Goal: Task Accomplishment & Management: Manage account settings

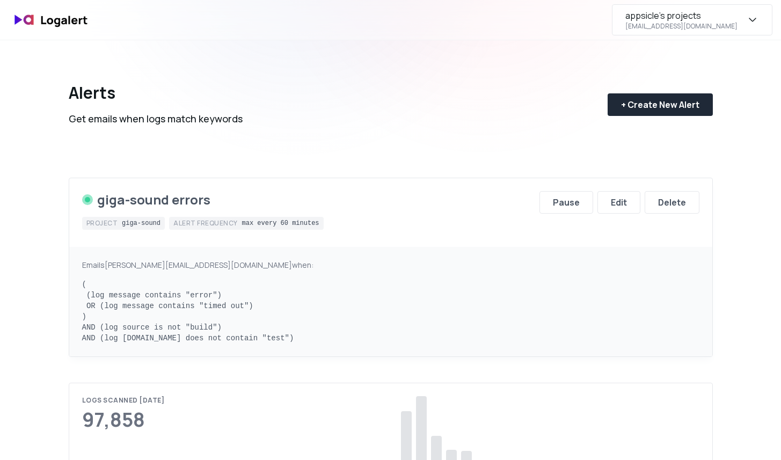
click at [739, 13] on div "appsicle's projects [EMAIL_ADDRESS][DOMAIN_NAME]" at bounding box center [692, 19] width 160 height 31
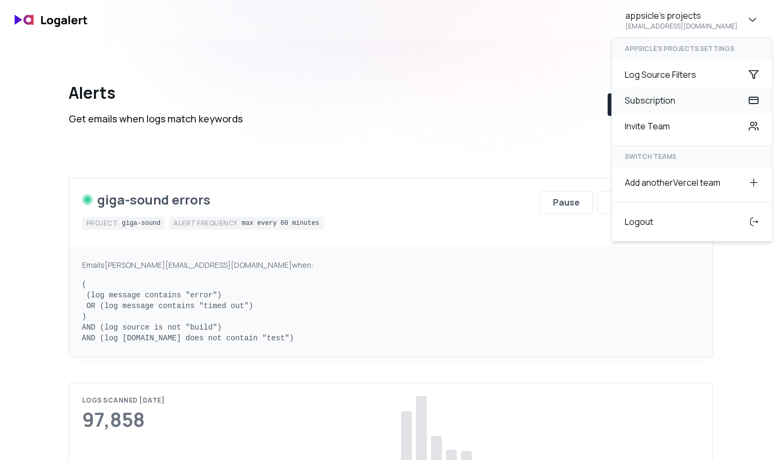
click at [652, 99] on div "Subscription" at bounding box center [692, 100] width 160 height 26
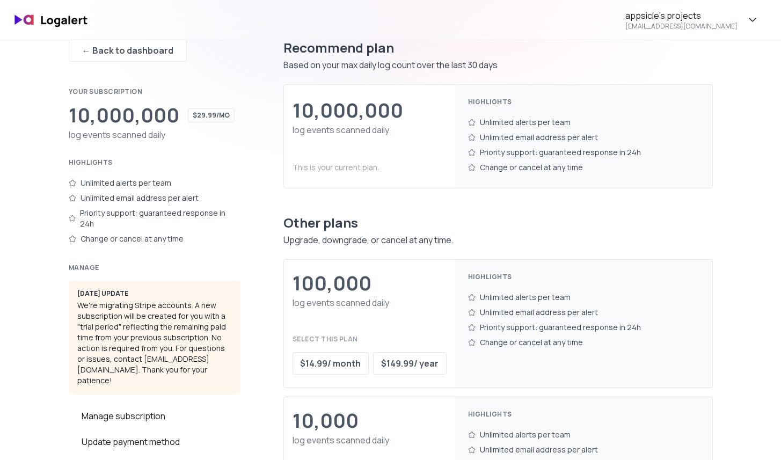
scroll to position [80, 0]
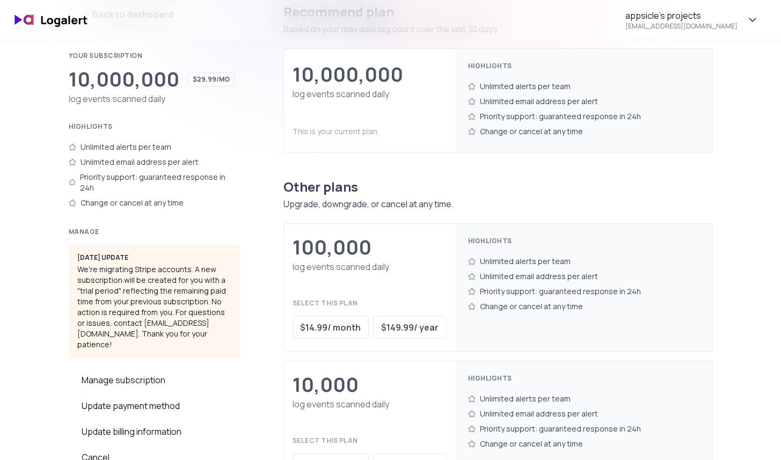
click at [225, 288] on div "[DATE] update We're migrating Stripe accounts. A new subscription will be creat…" at bounding box center [155, 302] width 172 height 114
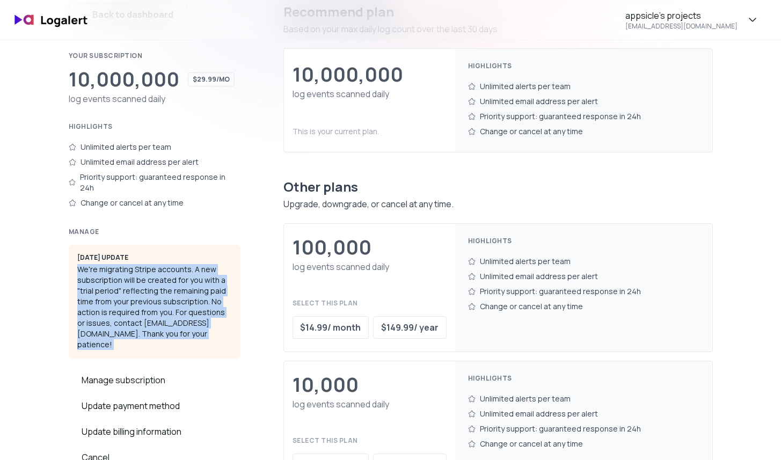
click at [221, 317] on div "[DATE] update We're migrating Stripe accounts. A new subscription will be creat…" at bounding box center [155, 302] width 172 height 114
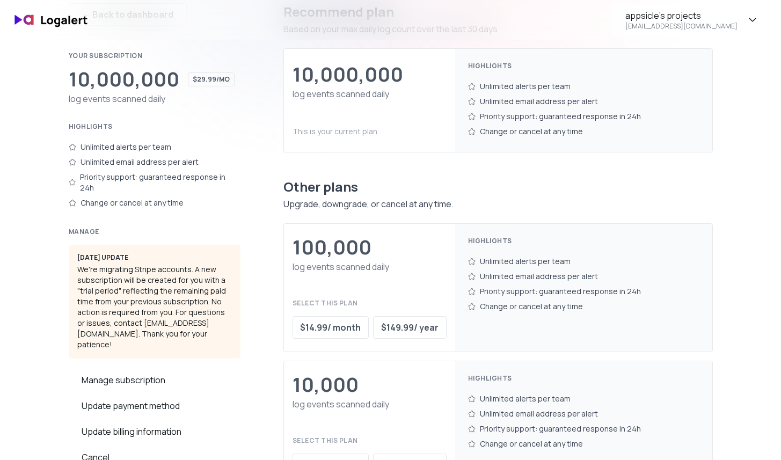
click at [221, 317] on div "[DATE] update We're migrating Stripe accounts. A new subscription will be creat…" at bounding box center [155, 302] width 172 height 114
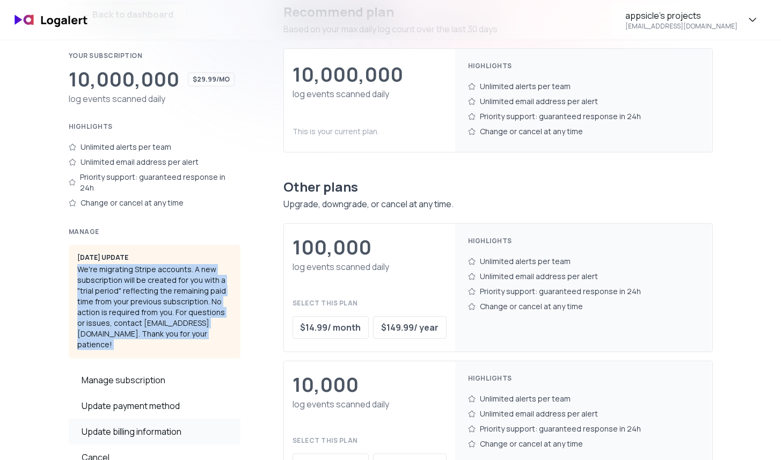
click at [156, 419] on div "Update billing information" at bounding box center [155, 432] width 172 height 26
